Goal: Find contact information: Find contact information

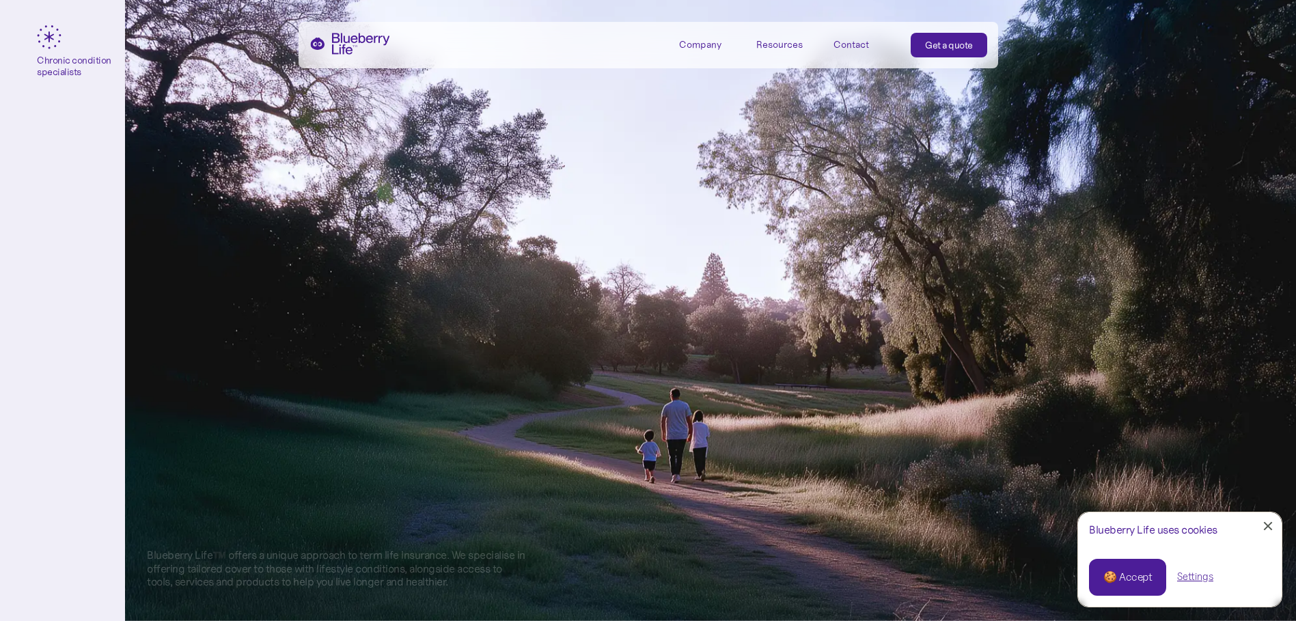
scroll to position [547, 0]
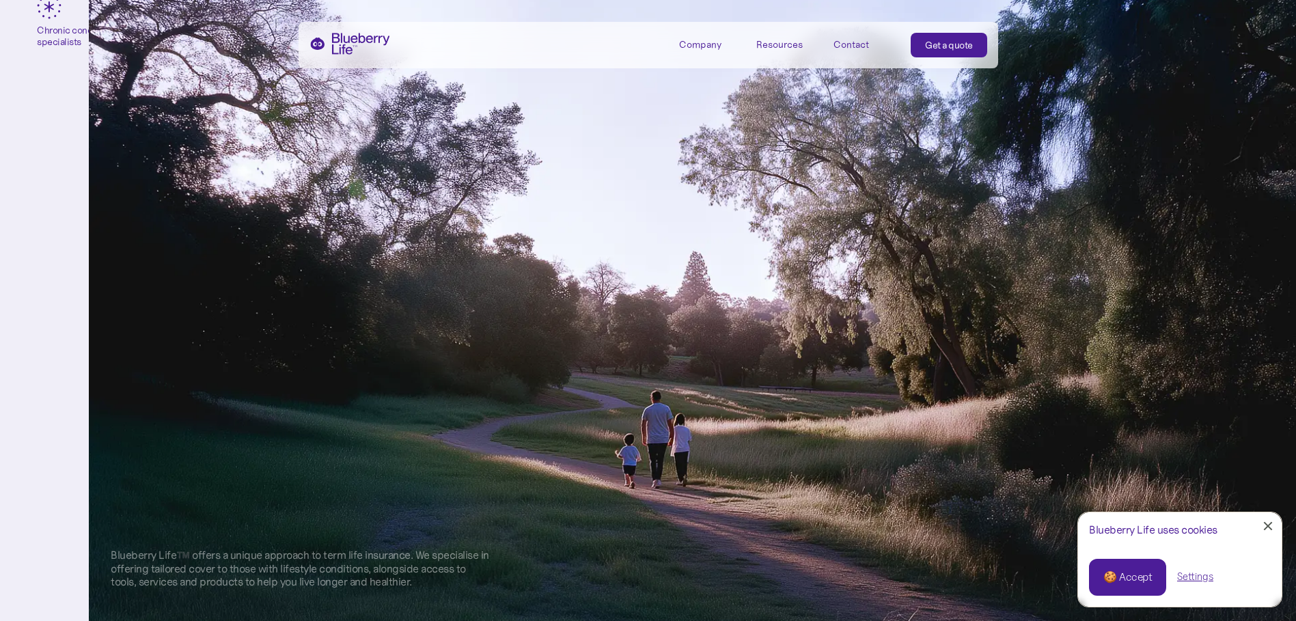
click at [849, 42] on div "Contact" at bounding box center [852, 45] width 36 height 12
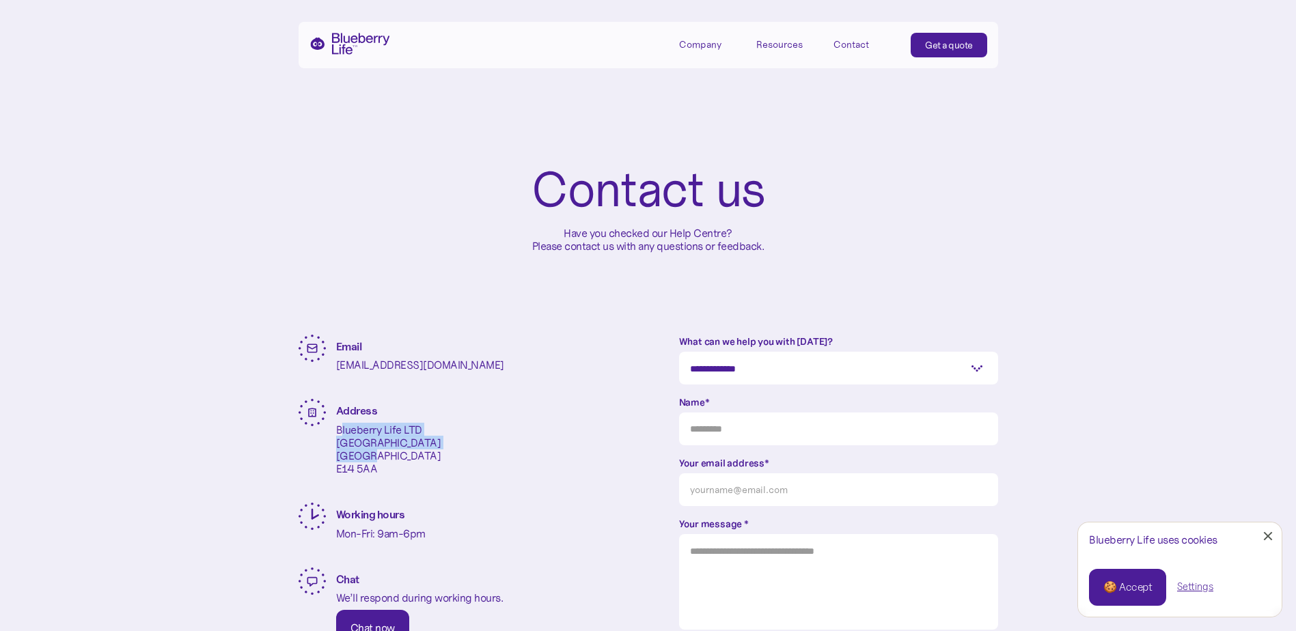
drag, startPoint x: 340, startPoint y: 430, endPoint x: 438, endPoint y: 454, distance: 100.6
click at [438, 454] on div "Address Blueberry Life LTD One Canada Square London E14 5AA" at bounding box center [458, 434] width 319 height 71
drag, startPoint x: 438, startPoint y: 454, endPoint x: 486, endPoint y: 500, distance: 66.7
click at [486, 500] on div "Email enquiries@blueberrylife.com Address Blueberry Life LTD One Canada Square …" at bounding box center [458, 487] width 319 height 305
